Goal: Task Accomplishment & Management: Manage account settings

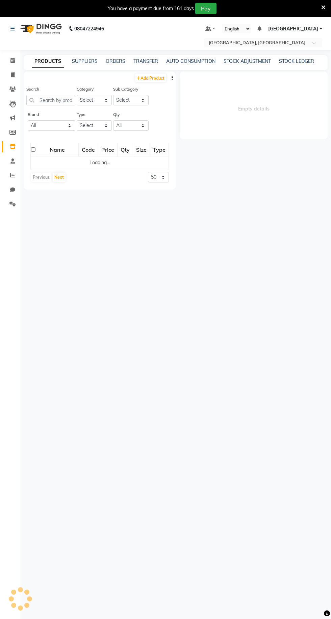
select select
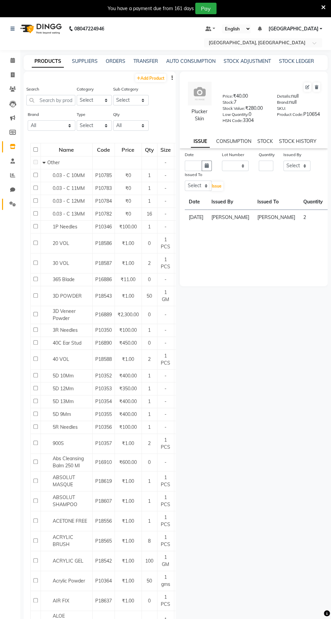
click at [16, 206] on icon at bounding box center [12, 203] width 6 height 5
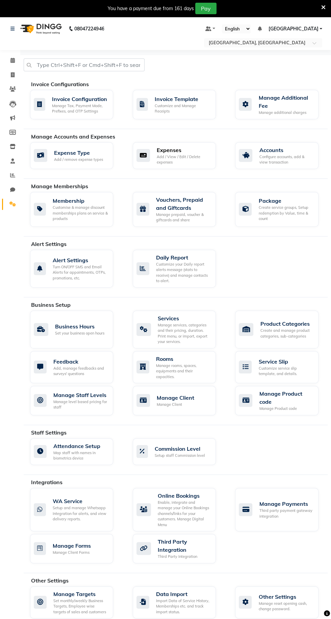
click at [154, 160] on div "Expenses Add / View / Edit / Delete expenses" at bounding box center [174, 155] width 74 height 19
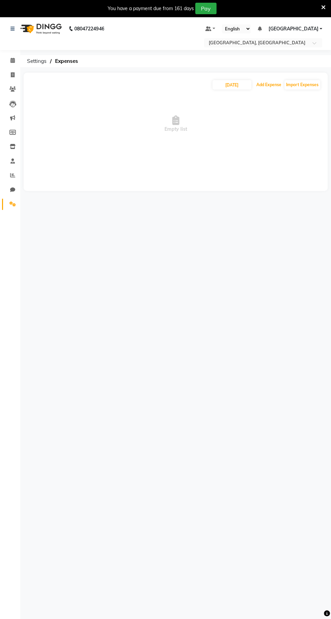
click at [271, 85] on button "Add Expense" at bounding box center [269, 84] width 28 height 9
select select "1"
select select "6945"
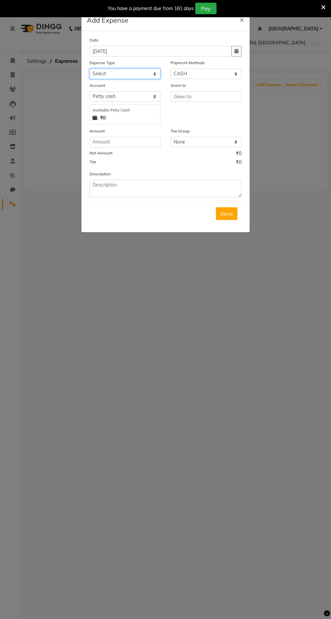
click at [101, 70] on select "Select Advance Salary Bank charges Car maintenance Cash transfer to bank Cash t…" at bounding box center [125, 74] width 71 height 10
select select "18"
click at [90, 69] on select "Select Advance Salary Bank charges Car maintenance Cash transfer to bank Cash t…" at bounding box center [125, 74] width 71 height 10
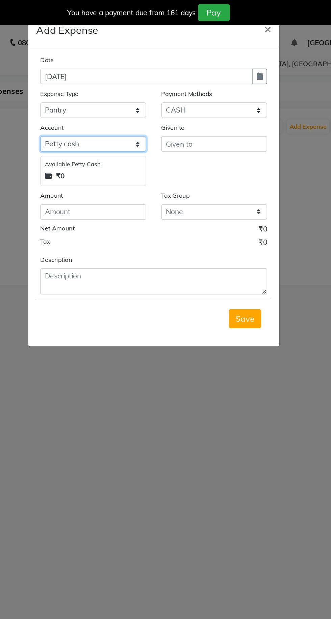
click at [107, 101] on select "Select [PERSON_NAME] cash Default account Expense Account" at bounding box center [125, 96] width 71 height 10
select select "7253"
click at [90, 91] on select "Select [PERSON_NAME] cash Default account Expense Account" at bounding box center [125, 96] width 71 height 10
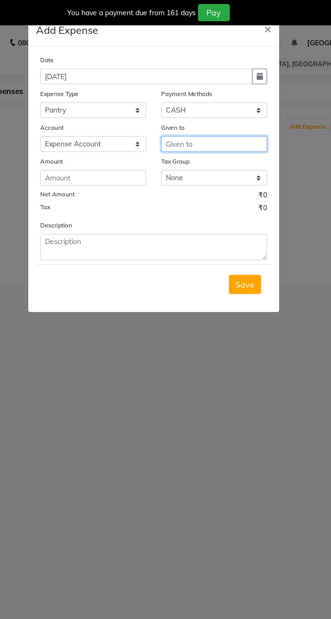
click at [193, 96] on input "text" at bounding box center [206, 96] width 71 height 10
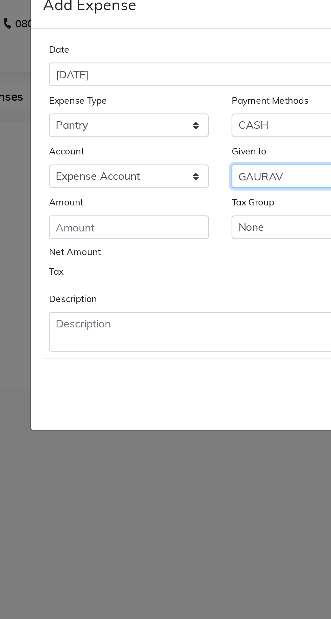
type input "GAURAV"
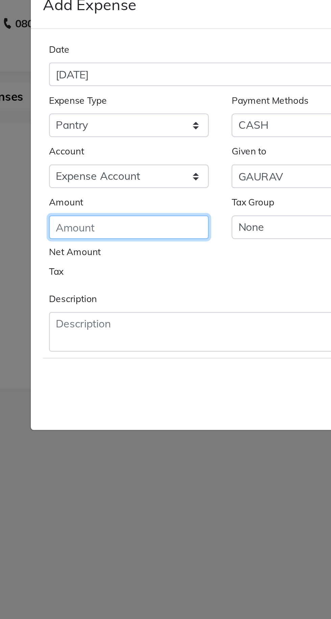
click at [125, 116] on input "number" at bounding box center [125, 119] width 71 height 10
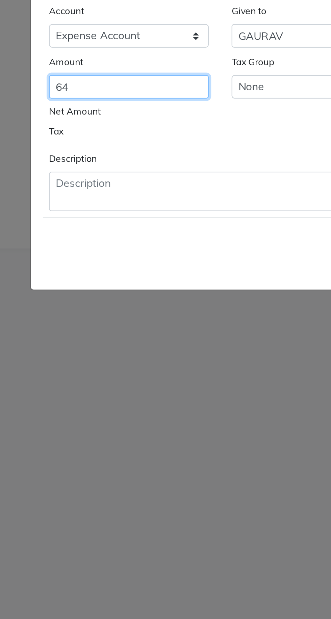
type input "64"
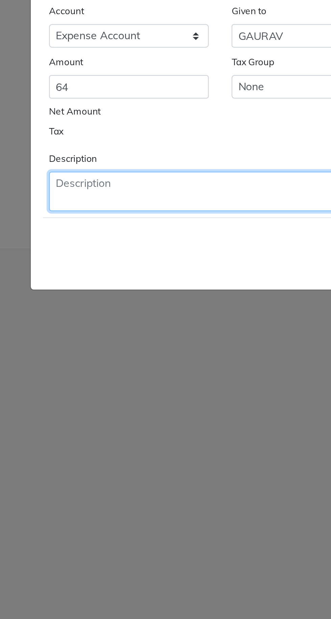
click at [123, 160] on textarea at bounding box center [166, 166] width 152 height 18
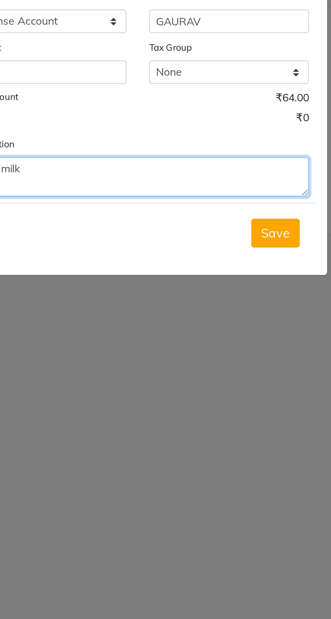
type textarea "2 pkt milk"
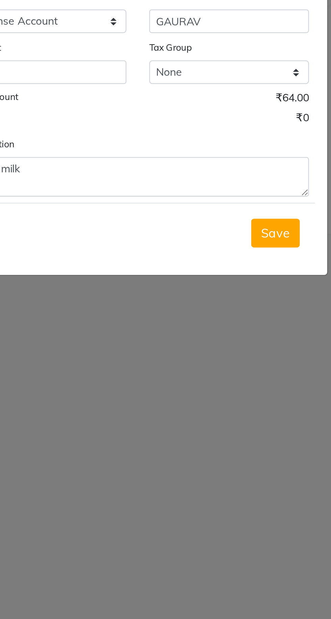
click at [225, 192] on span "Save" at bounding box center [226, 190] width 13 height 7
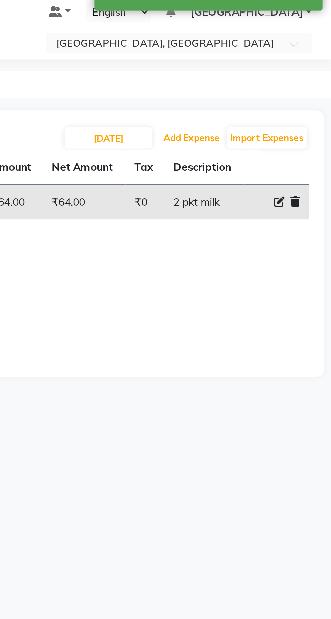
click at [266, 82] on button "Add Expense" at bounding box center [269, 84] width 28 height 9
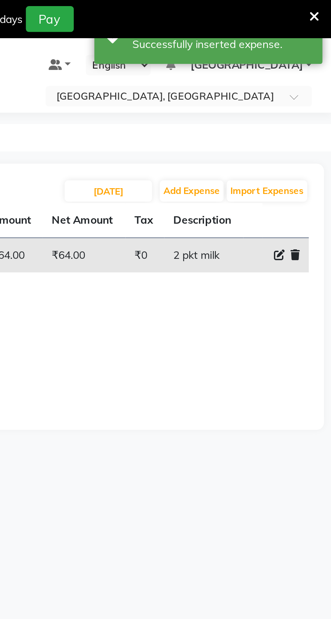
select select "1"
select select "6945"
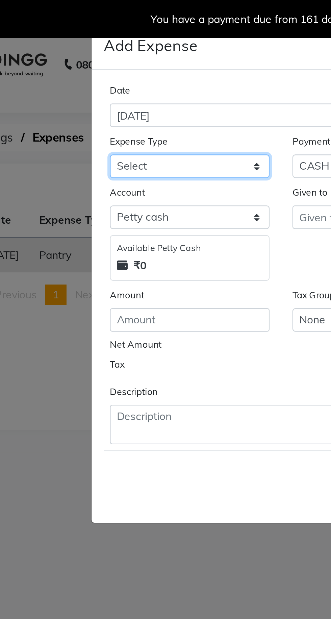
click at [100, 74] on select "Select Advance Salary Bank charges Car maintenance Cash transfer to bank Cash t…" at bounding box center [125, 74] width 71 height 10
select select "18"
click at [90, 69] on select "Select Advance Salary Bank charges Car maintenance Cash transfer to bank Cash t…" at bounding box center [125, 74] width 71 height 10
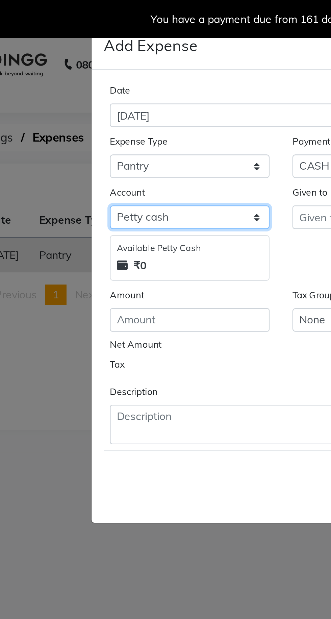
click at [101, 98] on select "Select [PERSON_NAME] cash Default account Expense Account" at bounding box center [125, 96] width 71 height 10
select select "7253"
click at [90, 91] on select "Select [PERSON_NAME] cash Default account Expense Account" at bounding box center [125, 96] width 71 height 10
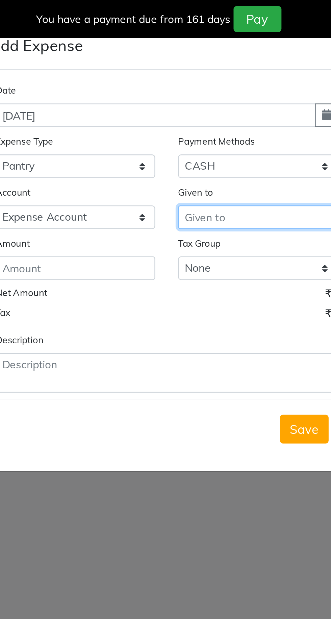
click at [181, 95] on input "text" at bounding box center [206, 96] width 71 height 10
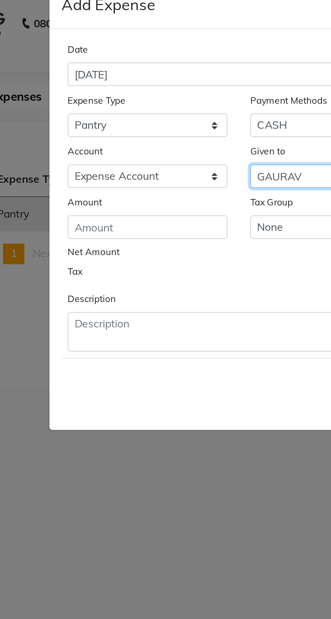
type input "GAURAV"
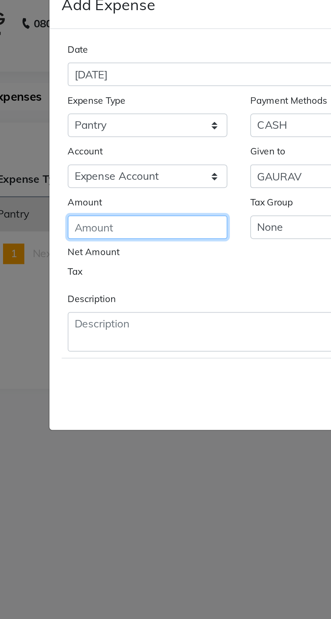
click at [123, 118] on input "number" at bounding box center [125, 119] width 71 height 10
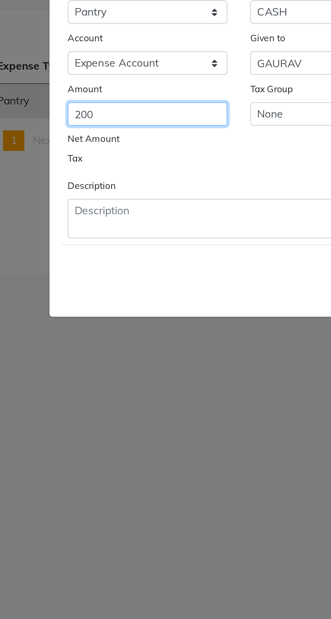
type input "200"
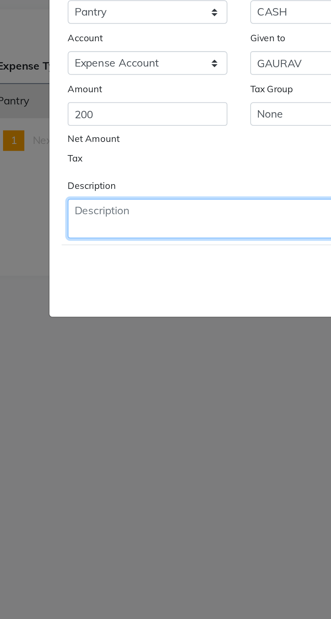
click at [127, 165] on textarea at bounding box center [166, 166] width 152 height 18
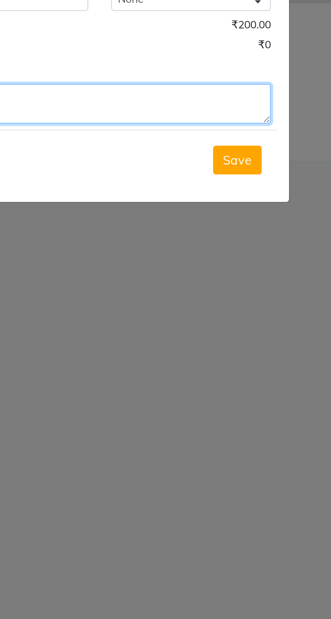
type textarea "4 kg sugar"
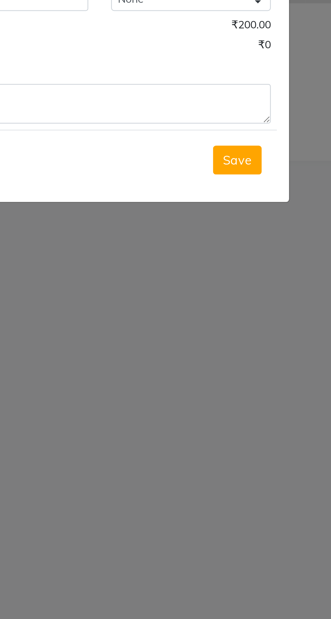
click at [231, 193] on button "Save" at bounding box center [227, 190] width 22 height 13
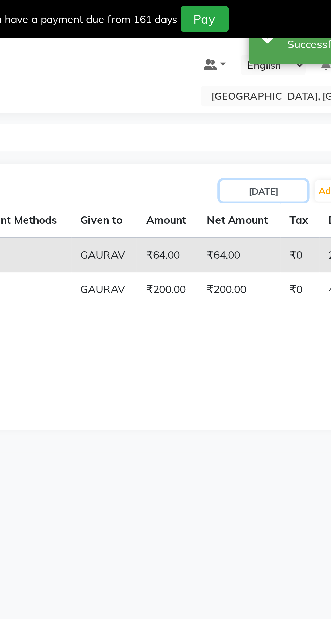
click at [233, 86] on input "[DATE]" at bounding box center [232, 84] width 39 height 9
select select "9"
select select "2025"
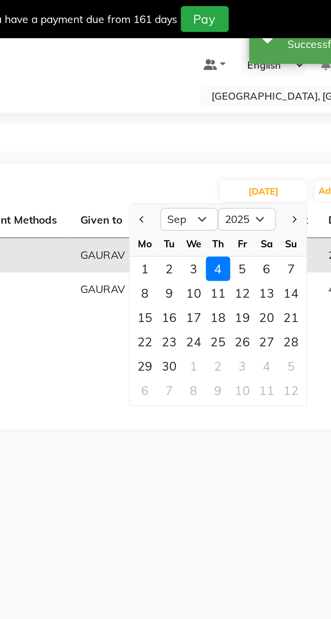
click at [216, 120] on div "4" at bounding box center [212, 119] width 11 height 11
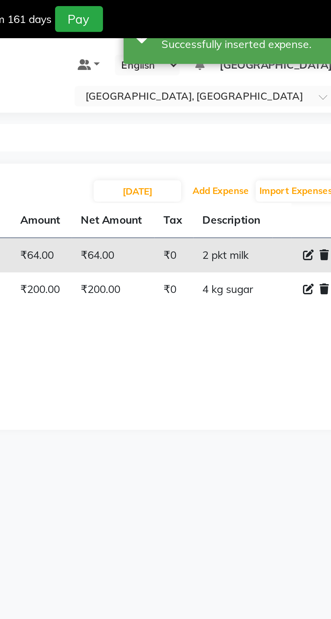
click at [276, 86] on button "Add Expense" at bounding box center [269, 84] width 28 height 9
select select "1"
select select "6945"
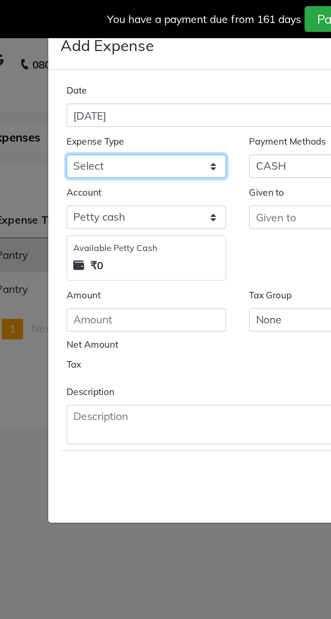
click at [134, 75] on select "Select Advance Salary Bank charges Car maintenance Cash transfer to bank Cash t…" at bounding box center [125, 74] width 71 height 10
select select "18"
click at [90, 69] on select "Select Advance Salary Bank charges Car maintenance Cash transfer to bank Cash t…" at bounding box center [125, 74] width 71 height 10
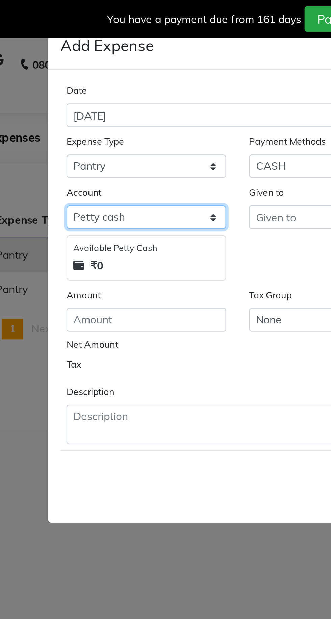
click at [123, 95] on select "Select [PERSON_NAME] cash Default account Expense Account" at bounding box center [125, 96] width 71 height 10
select select "7253"
click at [90, 91] on select "Select [PERSON_NAME] cash Default account Expense Account" at bounding box center [125, 96] width 71 height 10
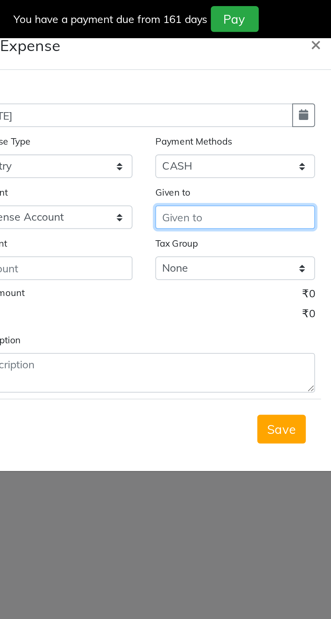
click at [203, 97] on input "text" at bounding box center [206, 96] width 71 height 10
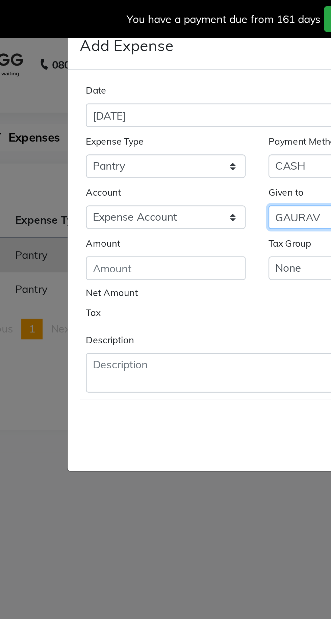
type input "GAURAV"
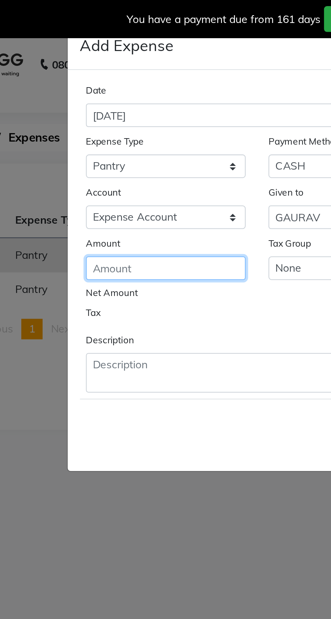
click at [118, 116] on input "number" at bounding box center [125, 119] width 71 height 10
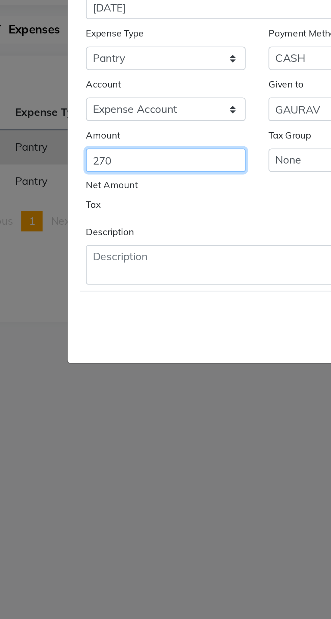
type input "270"
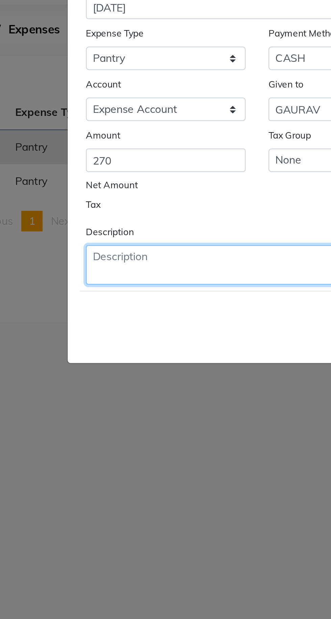
click at [117, 161] on textarea at bounding box center [166, 166] width 152 height 18
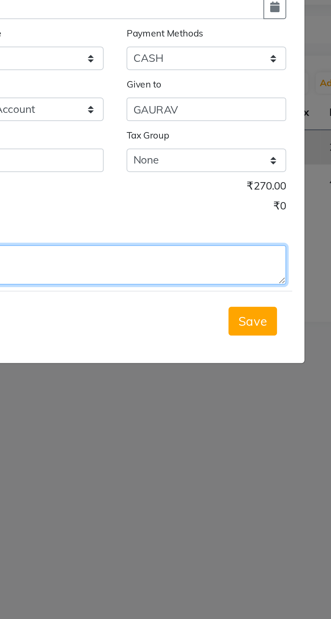
type textarea "1kg tea"
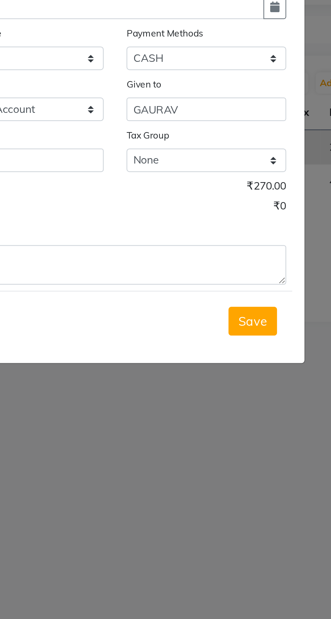
click at [225, 191] on span "Save" at bounding box center [226, 190] width 13 height 7
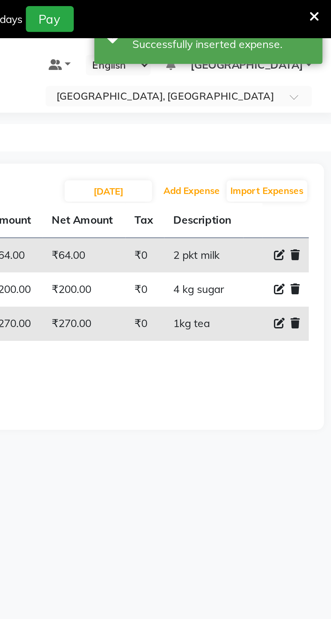
click at [277, 84] on button "Add Expense" at bounding box center [269, 84] width 28 height 9
select select "1"
select select "6945"
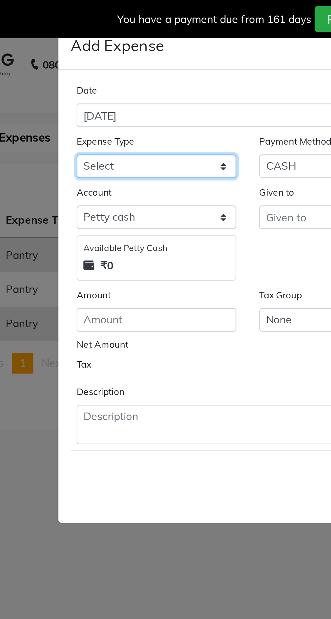
click at [129, 74] on select "Select Advance Salary Bank charges Car maintenance Cash transfer to bank Cash t…" at bounding box center [125, 74] width 71 height 10
select select "10"
click at [90, 69] on select "Select Advance Salary Bank charges Car maintenance Cash transfer to bank Cash t…" at bounding box center [125, 74] width 71 height 10
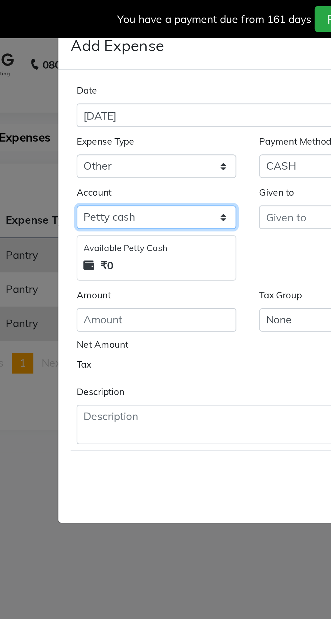
click at [127, 95] on select "Select [PERSON_NAME] cash Default account Expense Account" at bounding box center [125, 96] width 71 height 10
select select "7253"
click at [90, 91] on select "Select [PERSON_NAME] cash Default account Expense Account" at bounding box center [125, 96] width 71 height 10
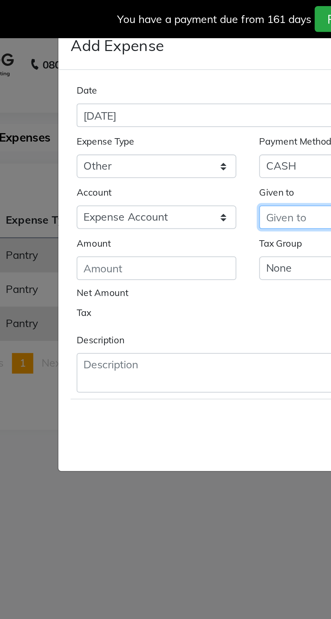
click at [189, 98] on input "text" at bounding box center [206, 96] width 71 height 10
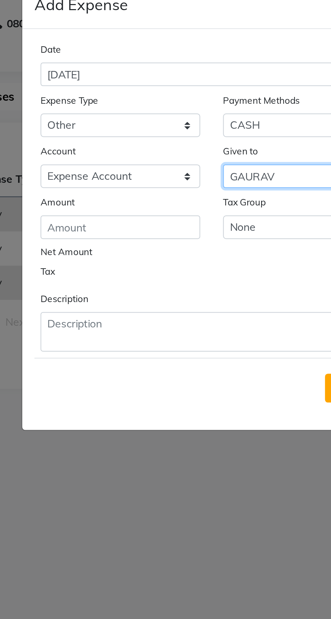
type input "GAURAV"
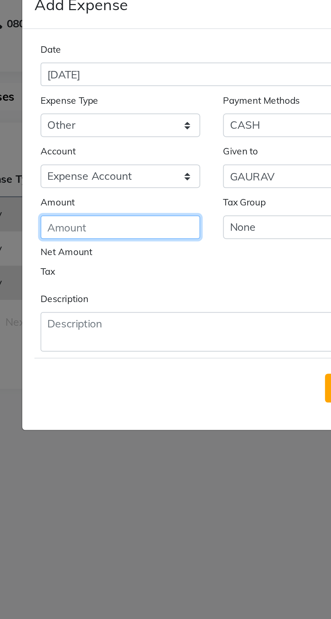
click at [128, 119] on input "number" at bounding box center [125, 119] width 71 height 10
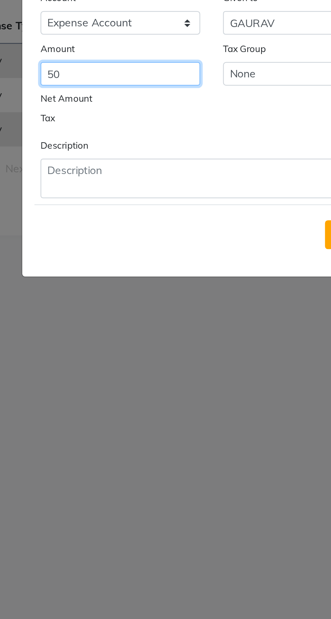
type input "50"
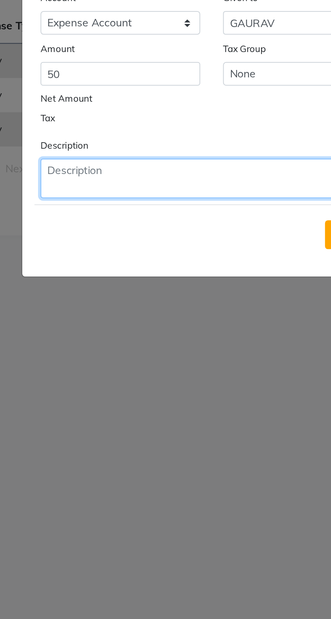
click at [141, 160] on textarea at bounding box center [166, 166] width 152 height 18
type textarea "B"
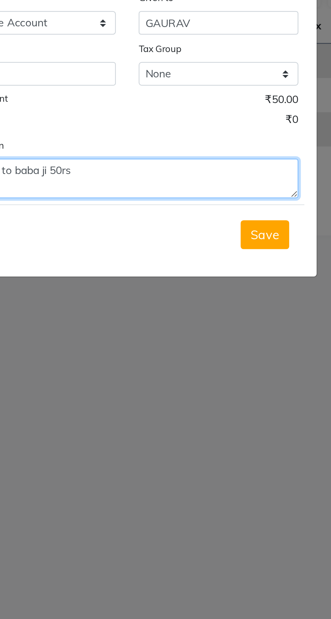
type textarea "Donate to baba ji 50rs"
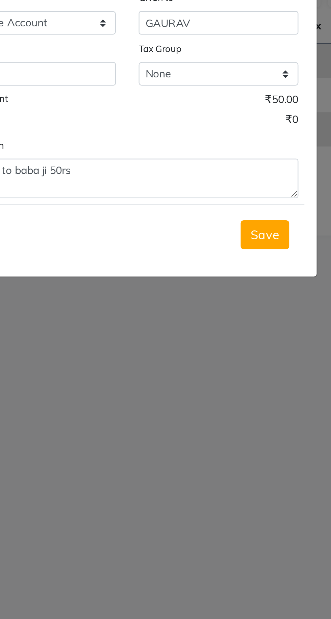
click at [231, 186] on button "Save" at bounding box center [227, 190] width 22 height 13
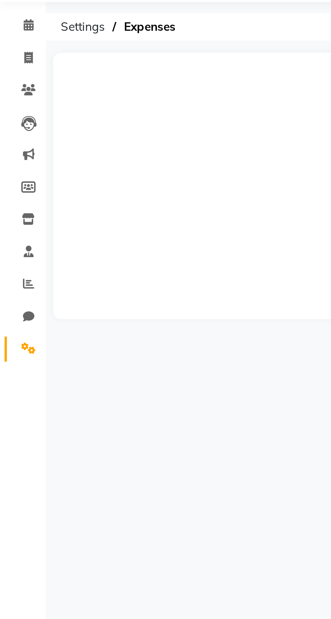
select select "en"
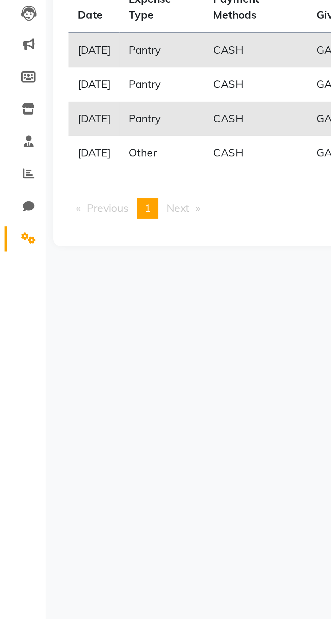
scroll to position [17, 0]
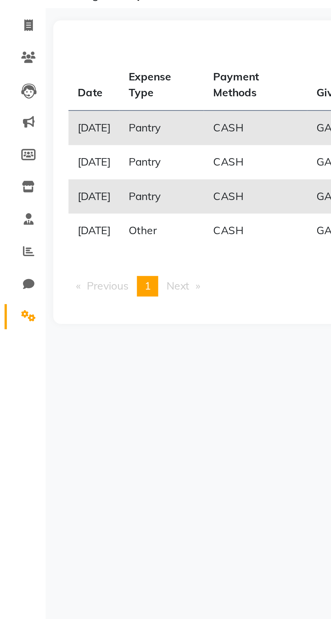
click at [14, 185] on span at bounding box center [13, 188] width 12 height 8
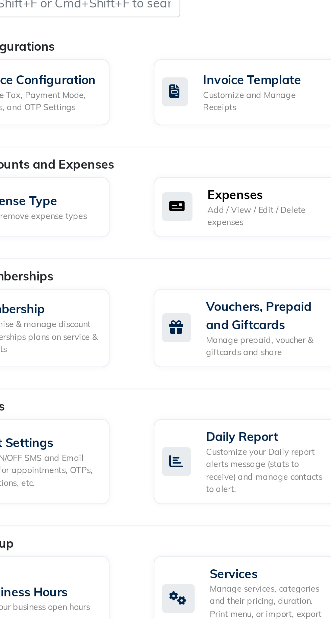
click at [180, 143] on div "Add / View / Edit / Delete expenses" at bounding box center [184, 143] width 54 height 11
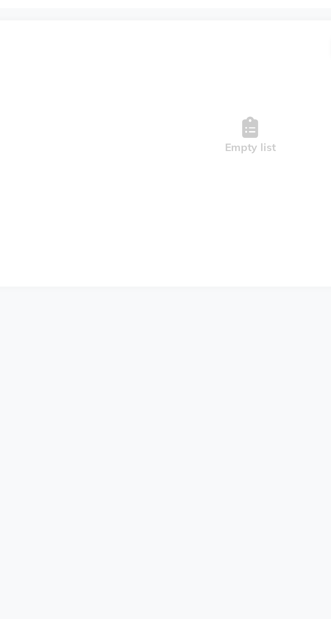
scroll to position [17, 0]
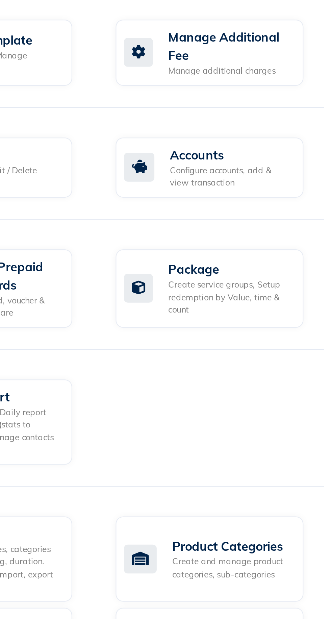
scroll to position [17, 0]
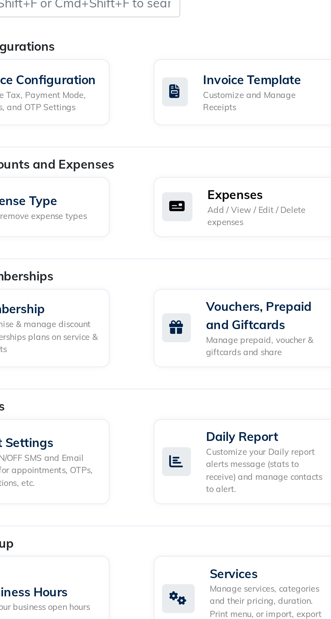
click at [182, 129] on div "Expenses" at bounding box center [184, 133] width 54 height 8
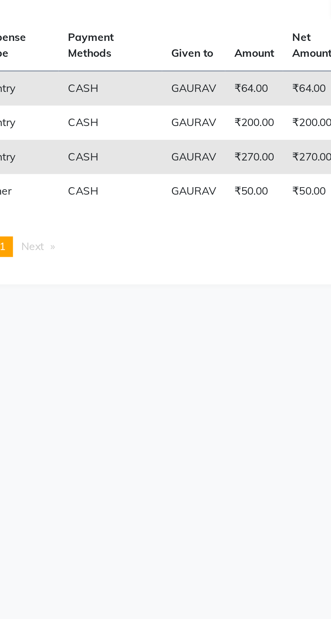
scroll to position [17, 0]
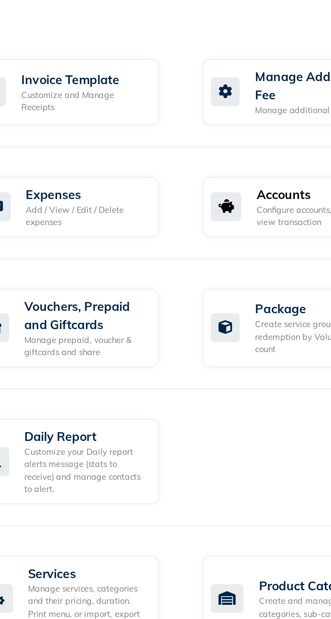
click at [267, 136] on div "Accounts" at bounding box center [286, 133] width 54 height 8
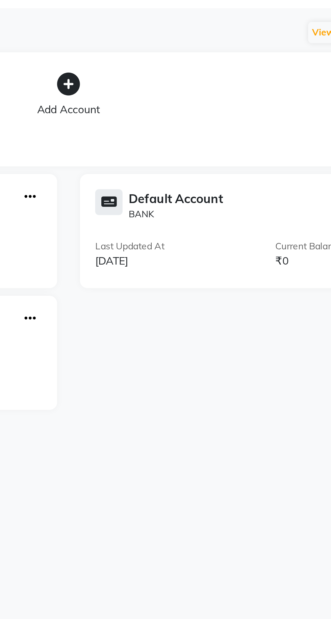
scroll to position [17, 0]
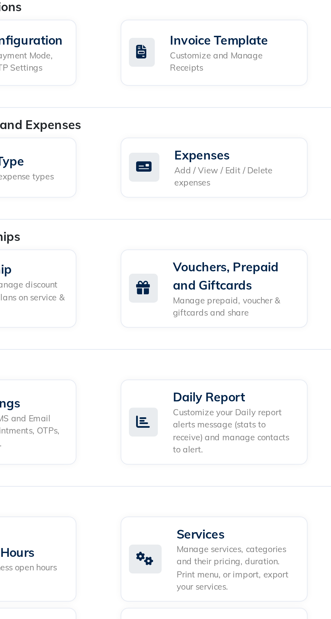
scroll to position [17, 0]
